Goal: Task Accomplishment & Management: Complete application form

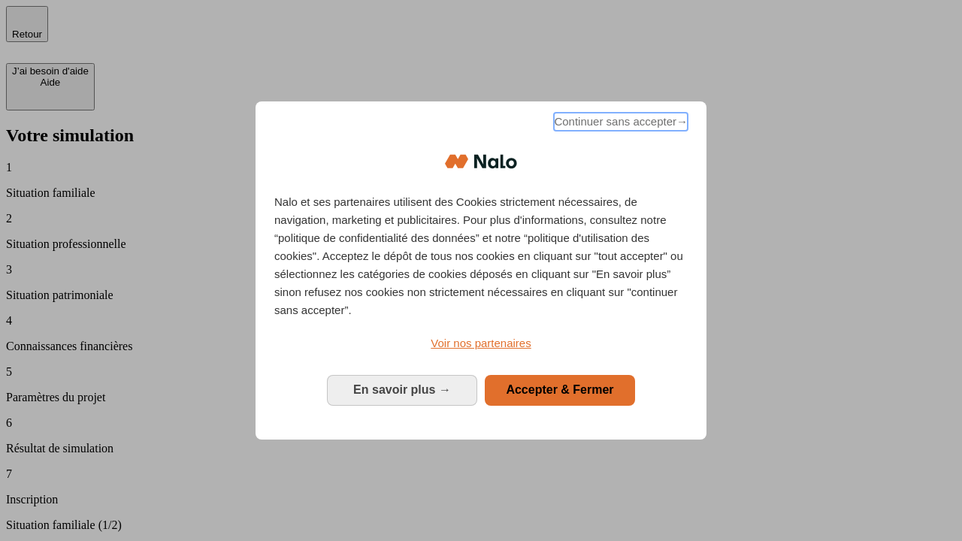
click at [619, 124] on span "Continuer sans accepter →" at bounding box center [621, 122] width 134 height 18
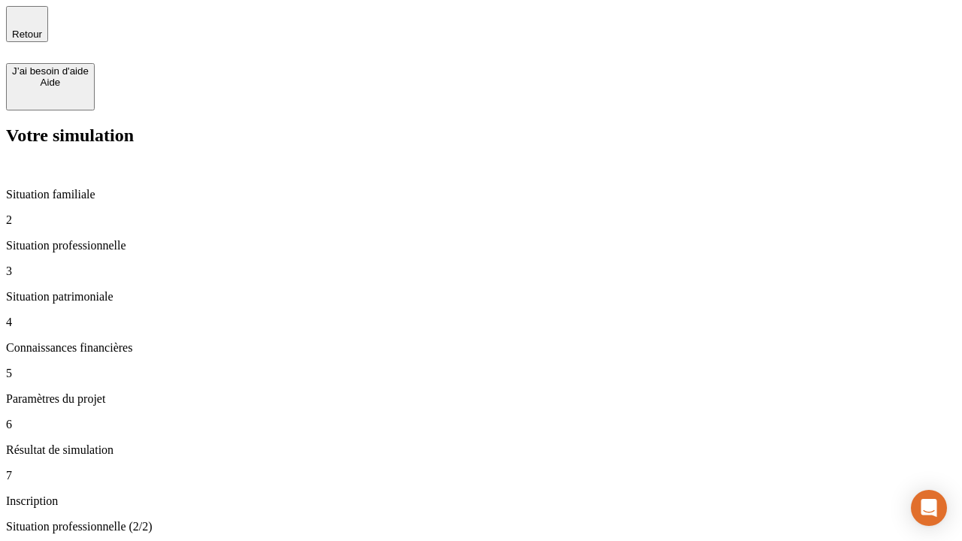
type input "30 000"
type input "40 000"
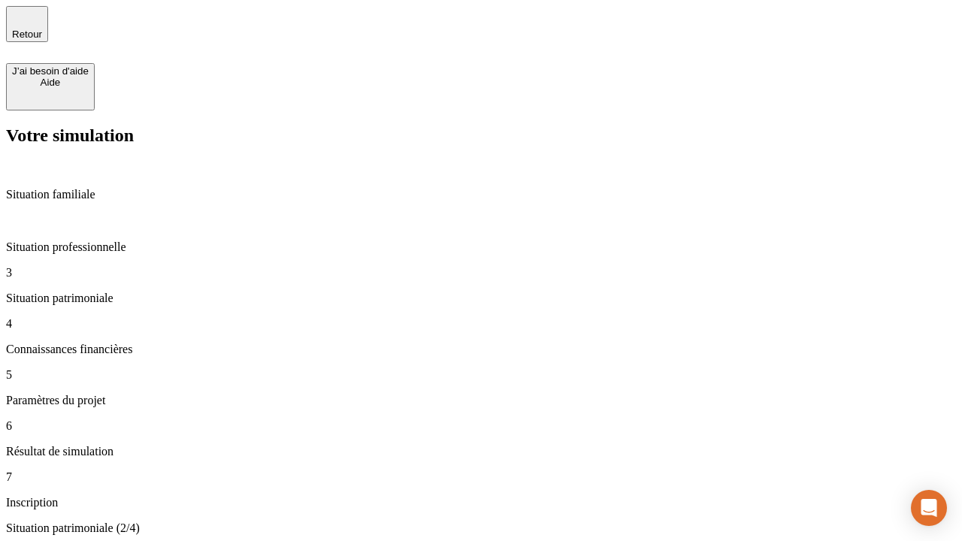
type input "1 100"
type input "20"
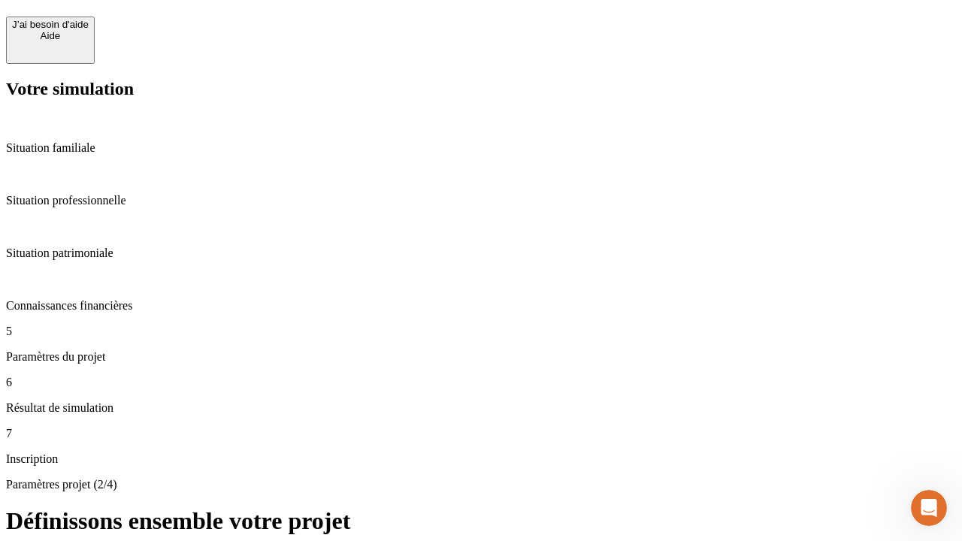
scroll to position [15, 0]
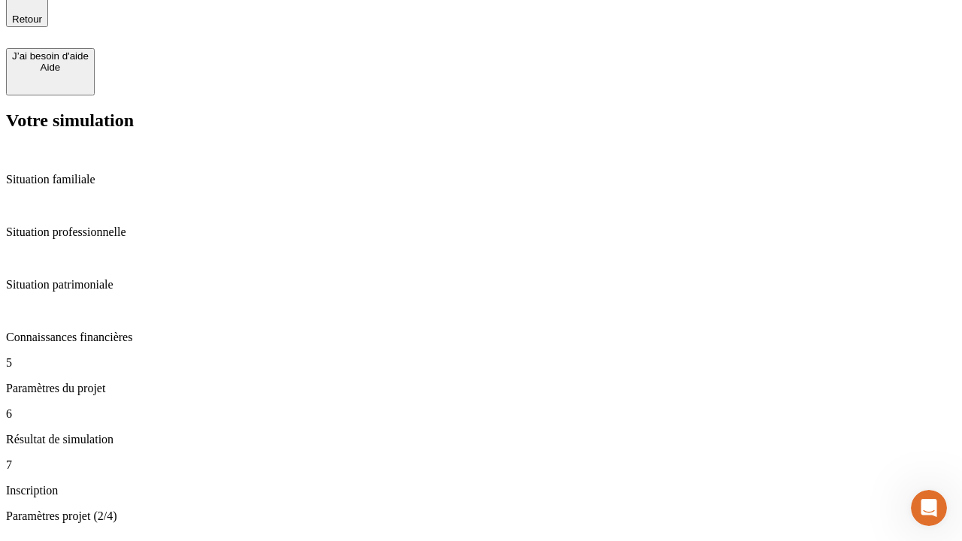
type input "40"
type input "62"
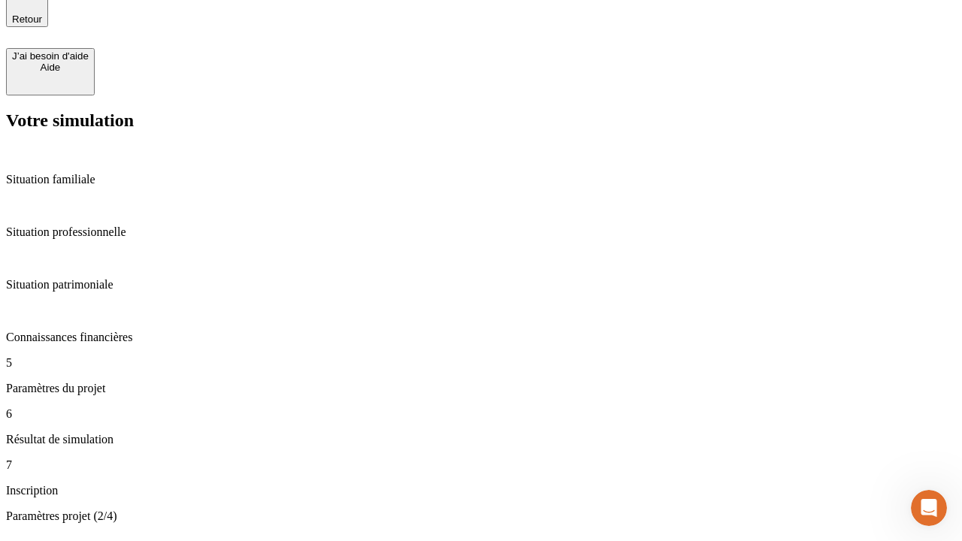
type input "50 000"
type input "640"
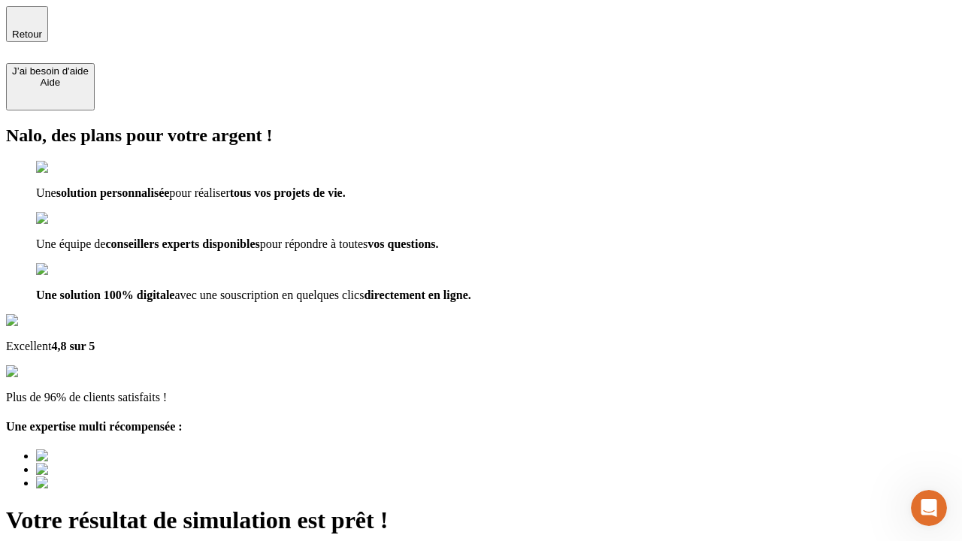
type input "[EMAIL_ADDRESS][DOMAIN_NAME]"
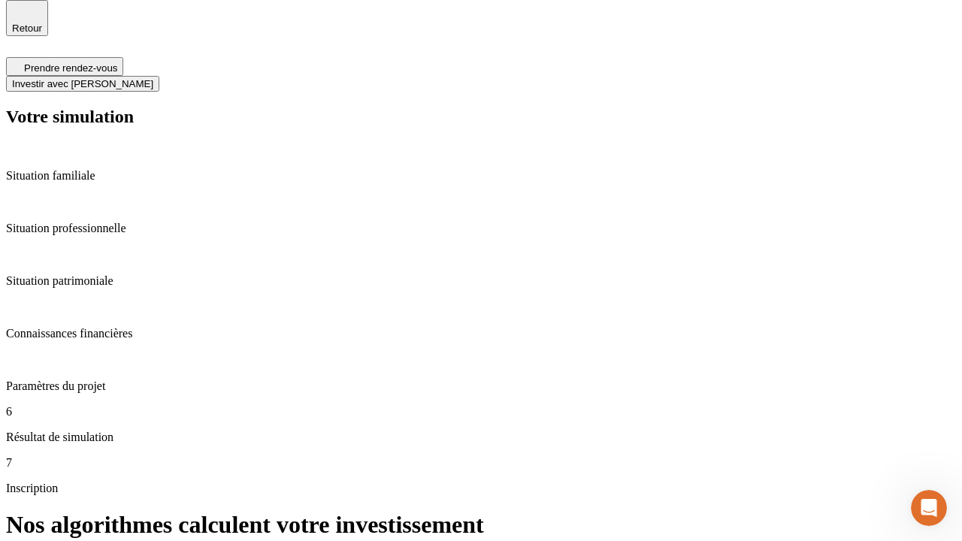
click at [153, 78] on span "Investir avec [PERSON_NAME]" at bounding box center [82, 83] width 141 height 11
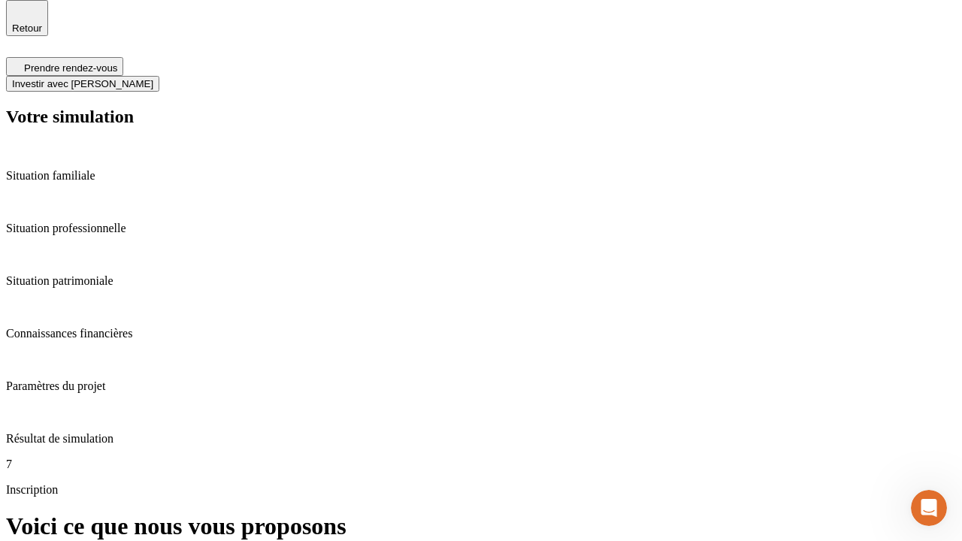
scroll to position [5, 0]
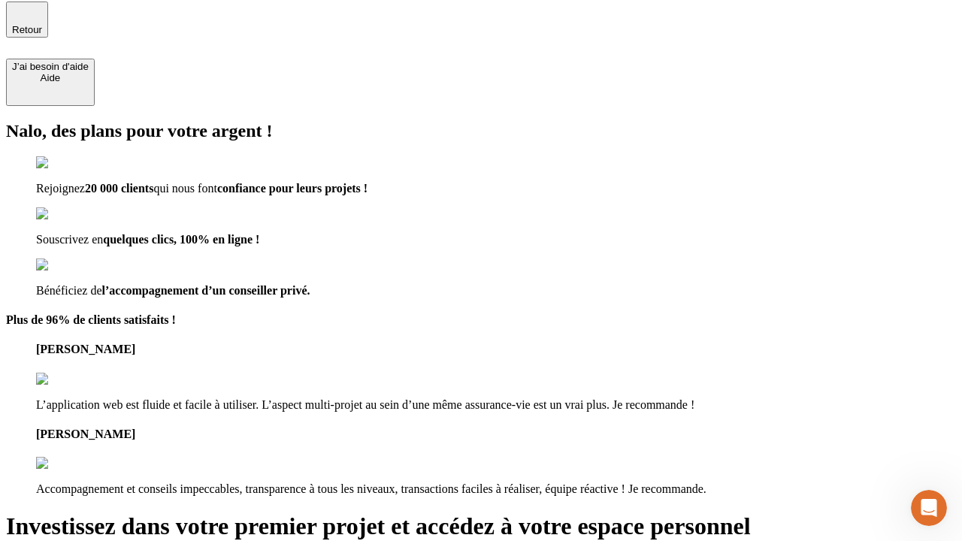
type input "abc"
